Goal: Check status: Check status

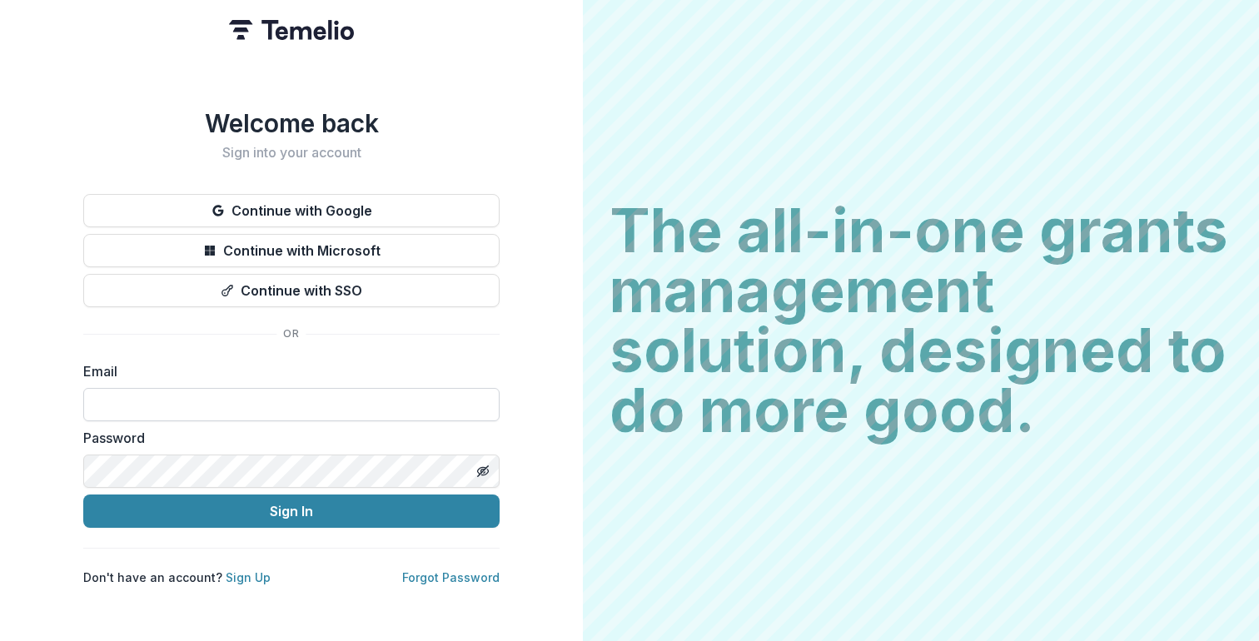
click at [271, 395] on input at bounding box center [291, 404] width 416 height 33
type input "**********"
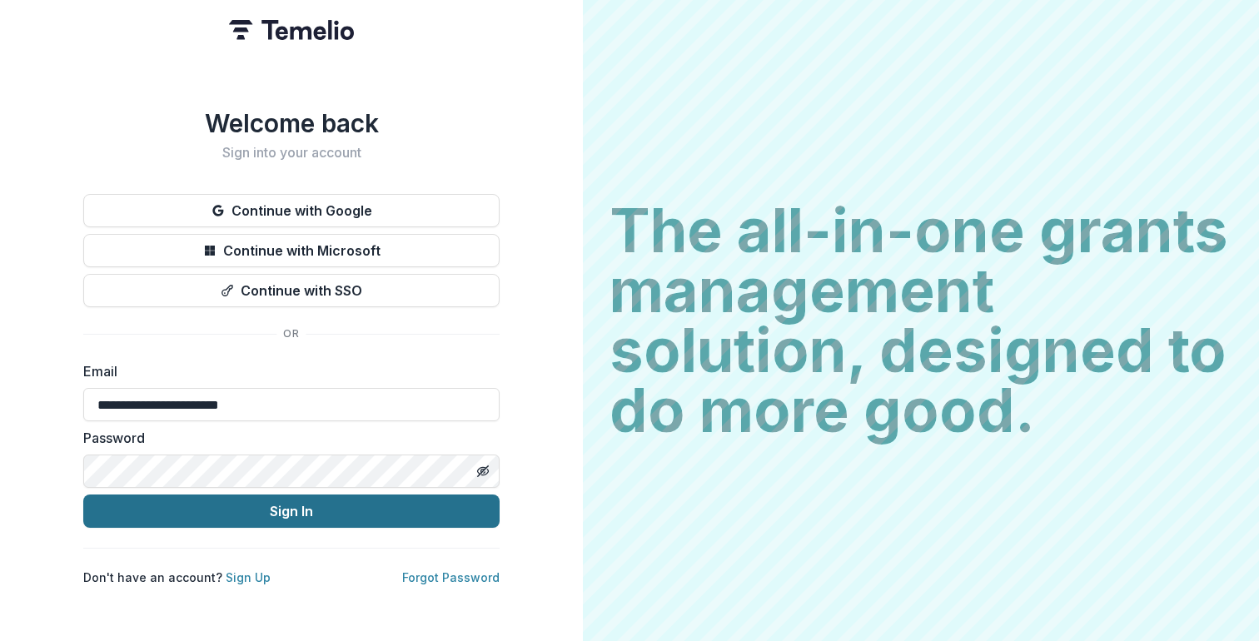
click at [264, 505] on button "Sign In" at bounding box center [291, 511] width 416 height 33
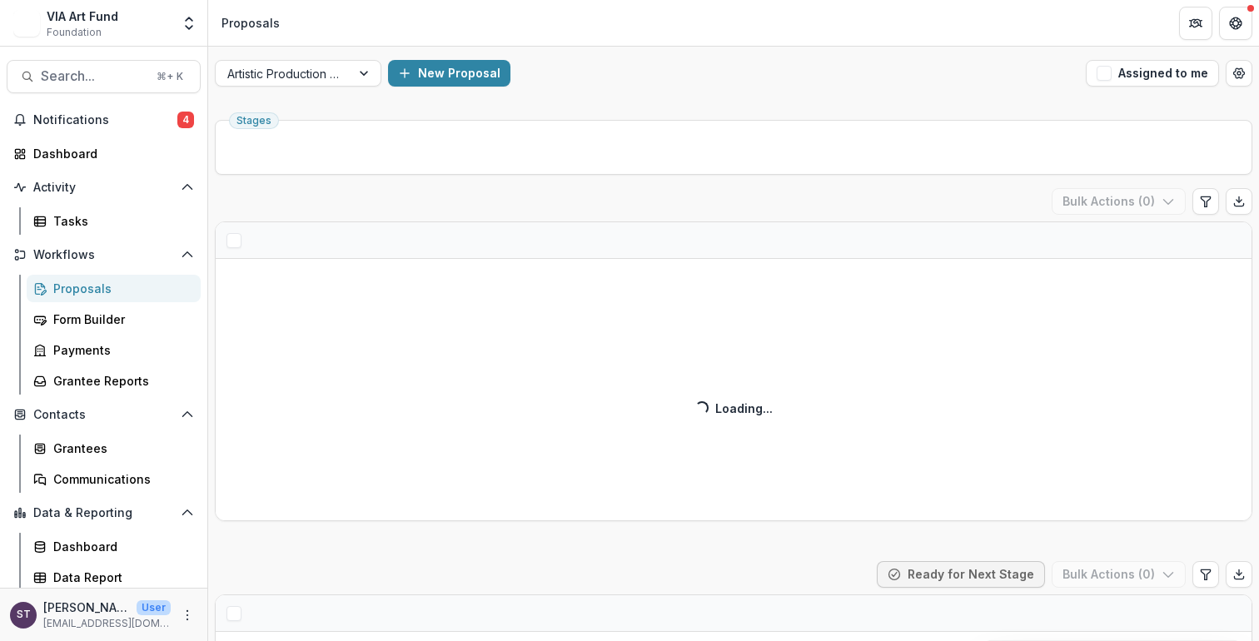
scroll to position [12, 0]
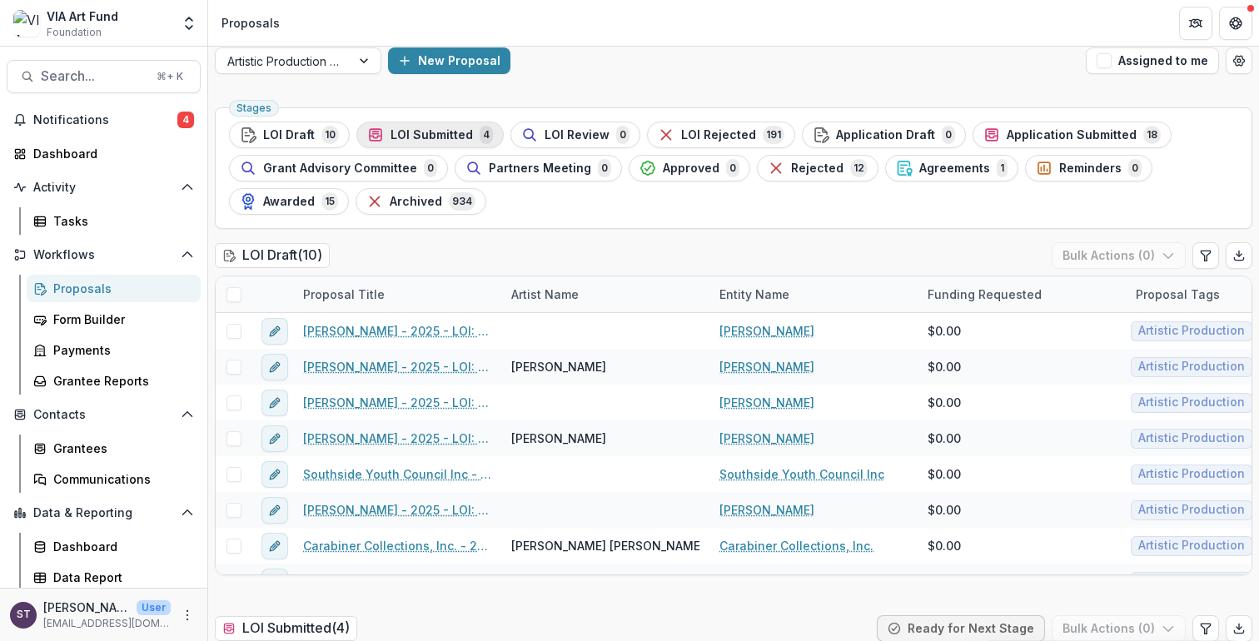
click at [438, 141] on span "LOI Submitted" at bounding box center [431, 135] width 82 height 14
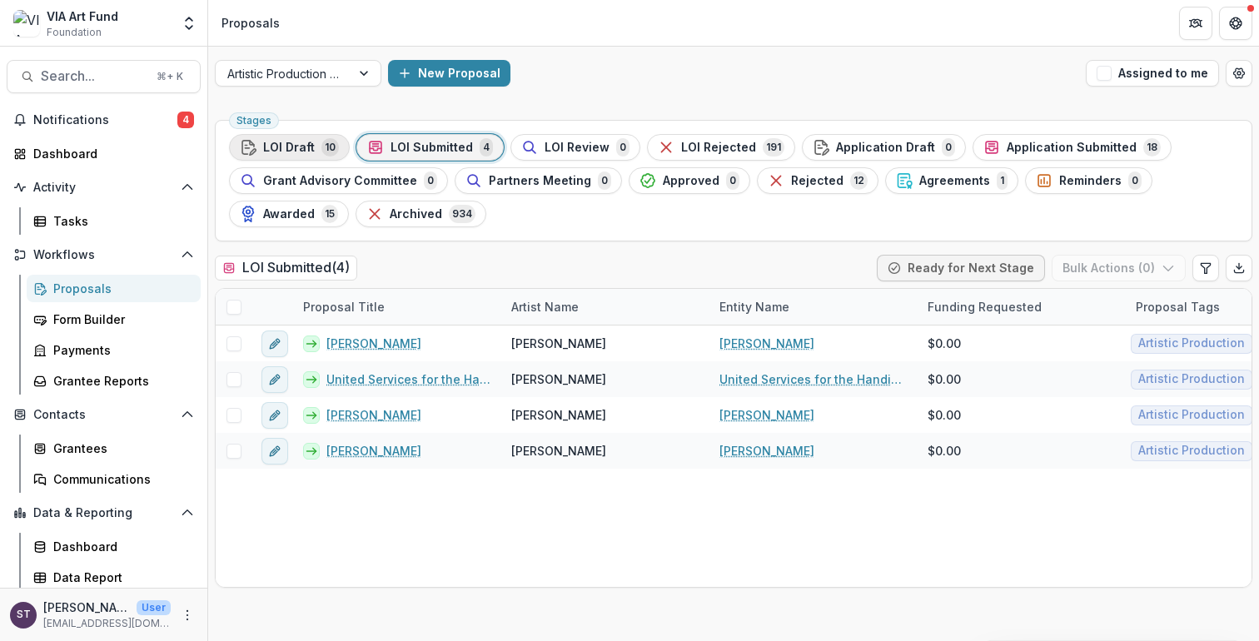
click at [316, 141] on div "LOI Draft 10" at bounding box center [289, 147] width 99 height 18
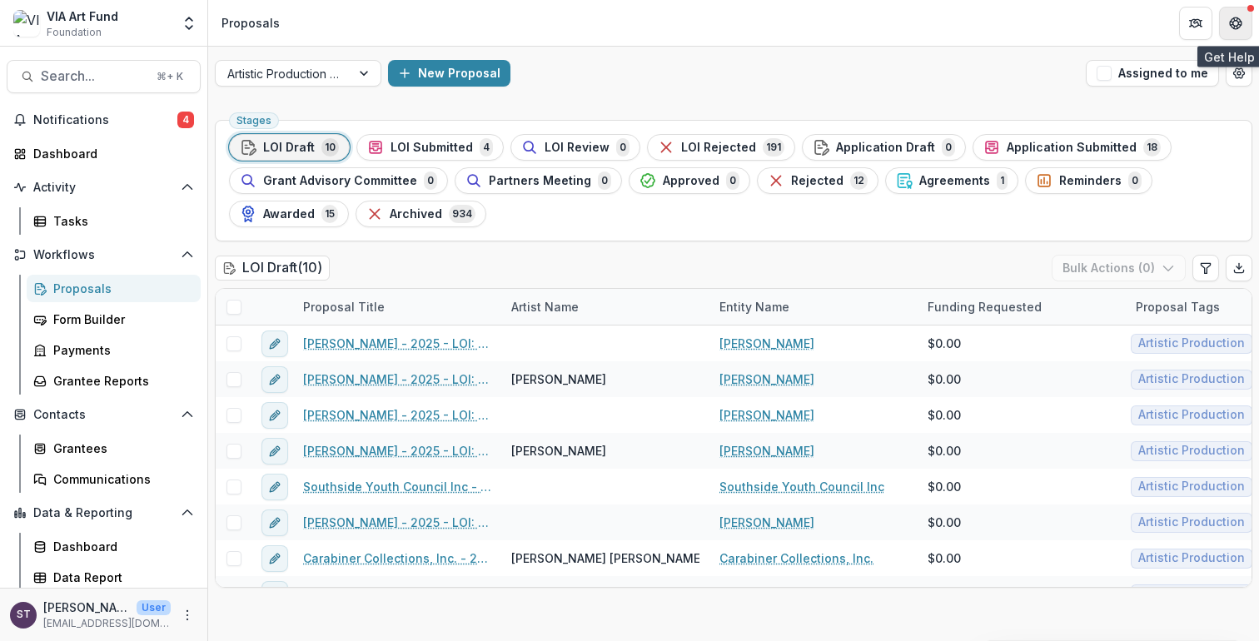
click at [1233, 21] on icon "Get Help" at bounding box center [1234, 21] width 2 height 2
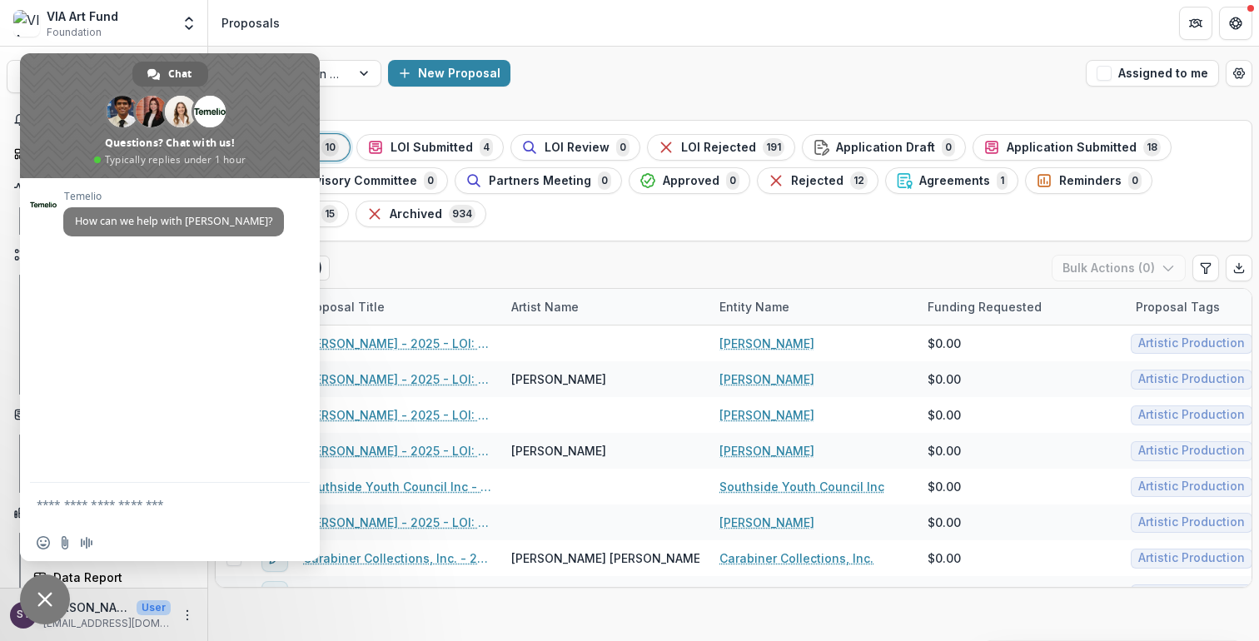
click at [862, 97] on div "Artistic Production Grants New Proposal Assigned to me" at bounding box center [733, 73] width 1051 height 53
